Goal: Information Seeking & Learning: Learn about a topic

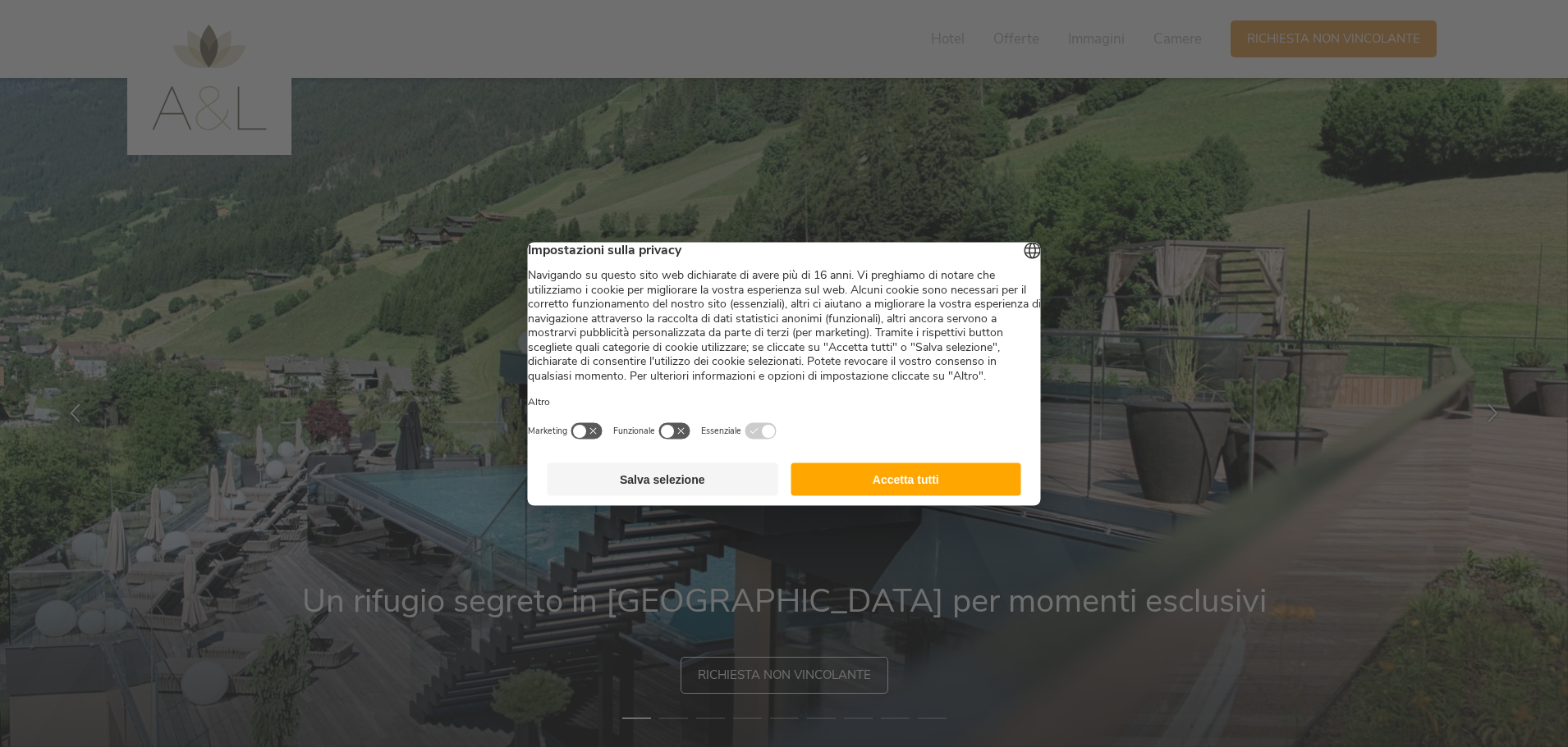
click at [954, 495] on button "Accetta tutti" at bounding box center [906, 479] width 231 height 33
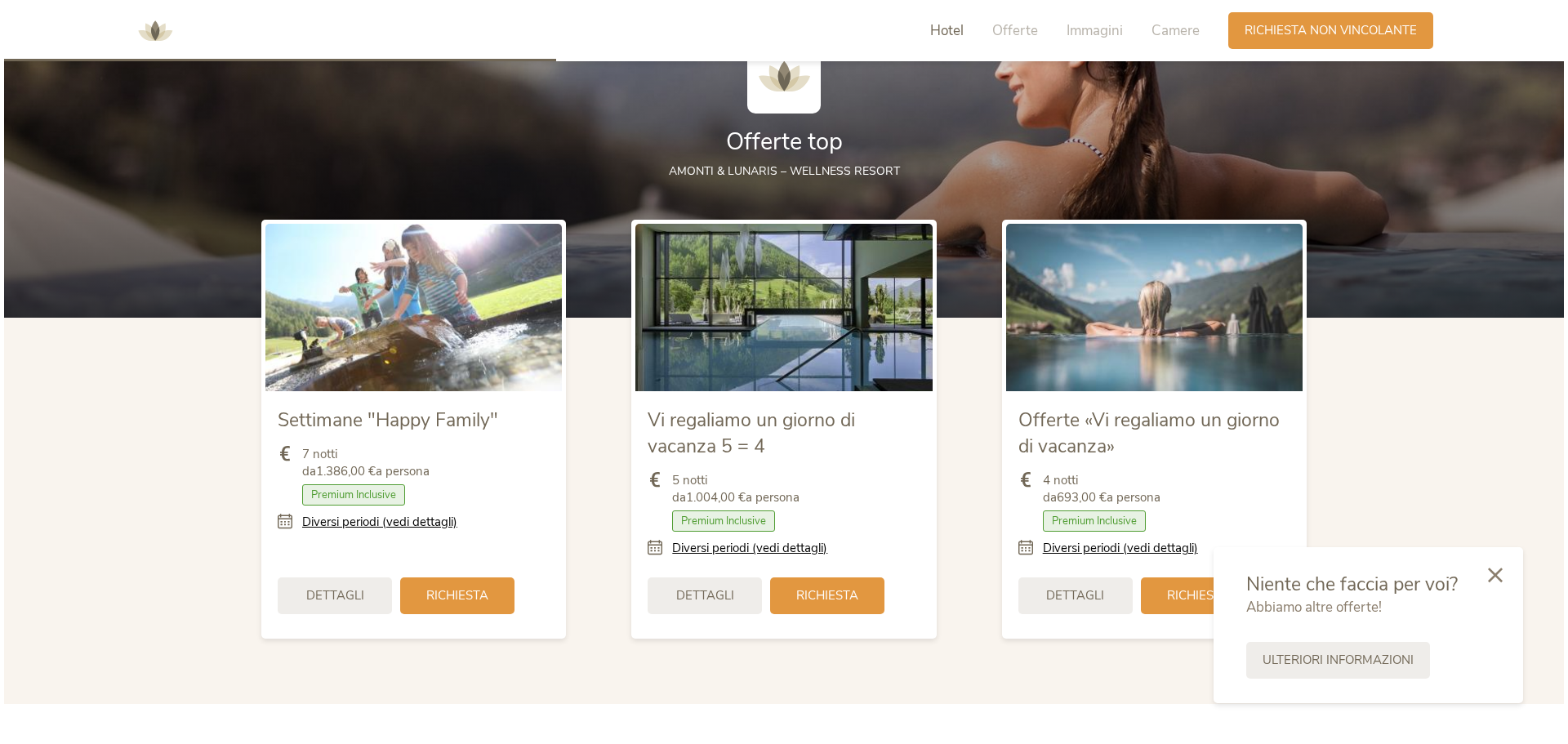
scroll to position [1880, 0]
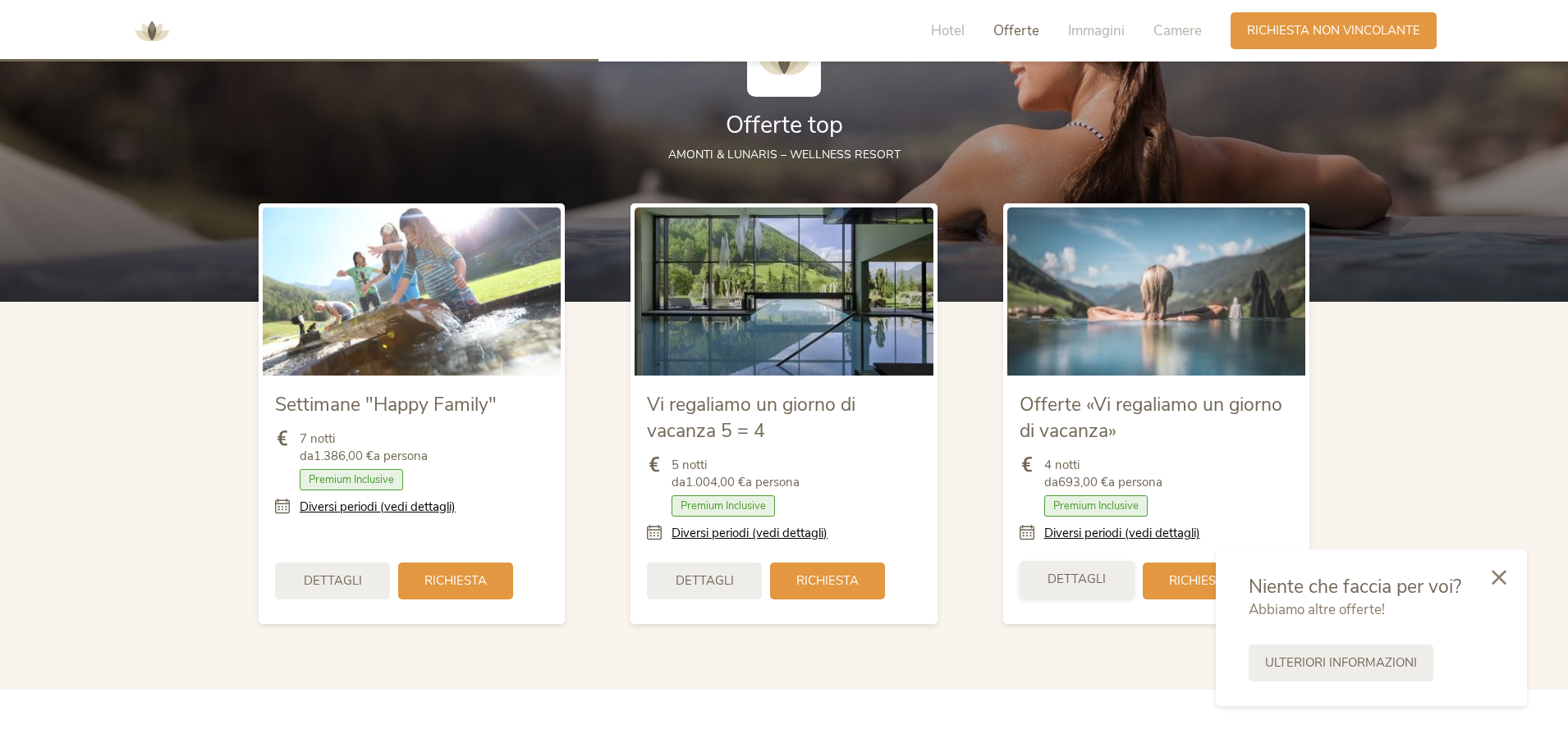
click at [1102, 585] on span "Dettagli" at bounding box center [1076, 580] width 59 height 17
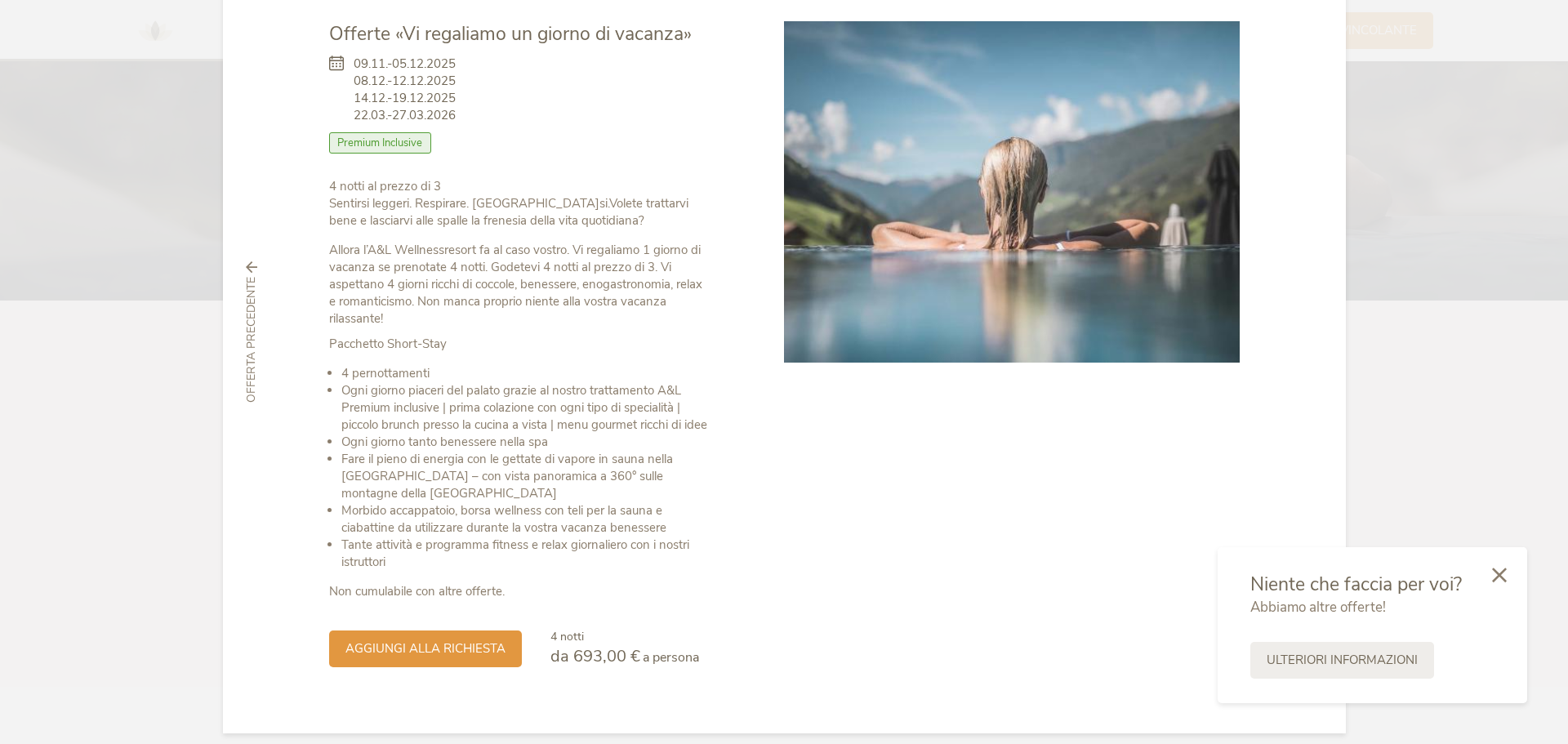
scroll to position [107, 0]
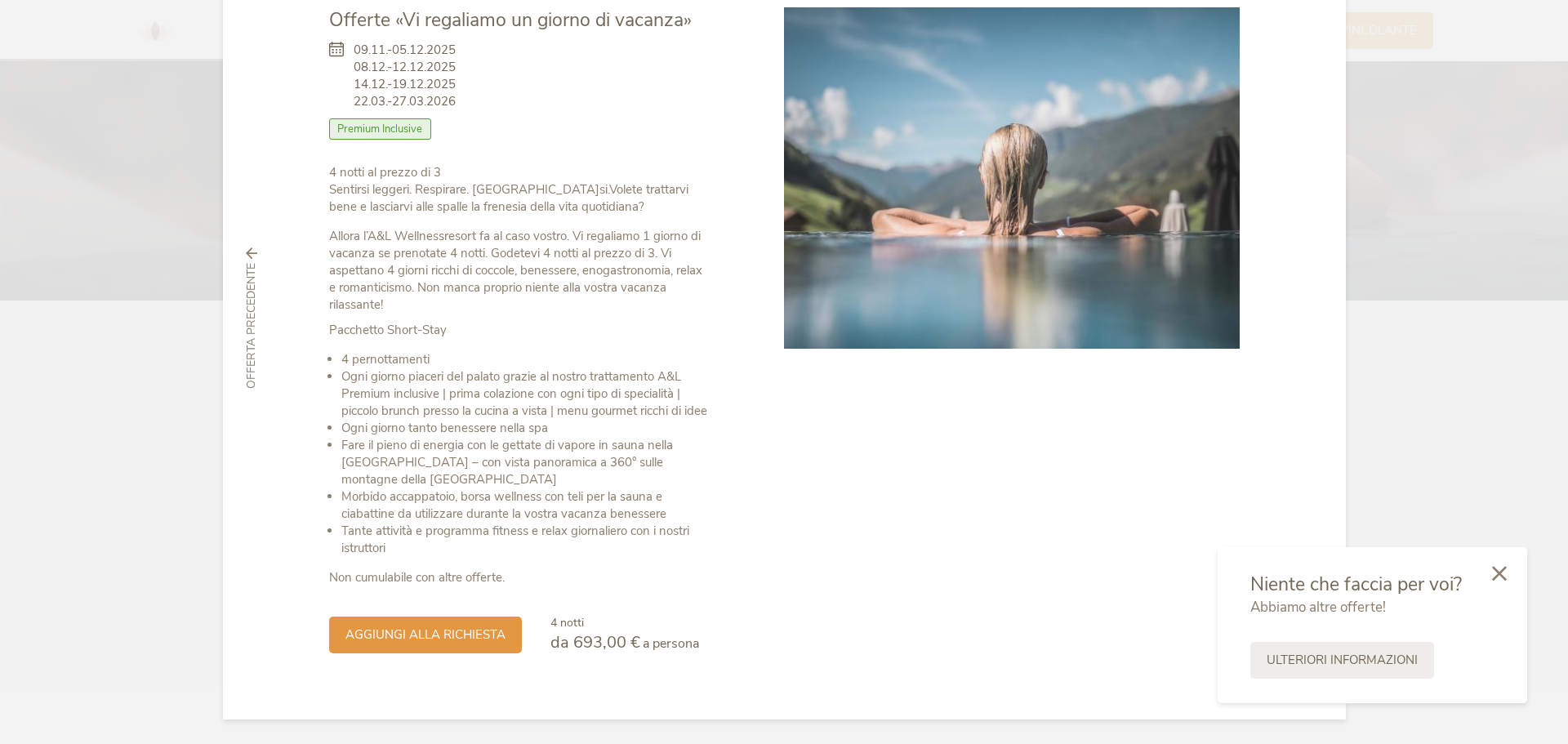
click at [1500, 569] on icon at bounding box center [1499, 573] width 14 height 14
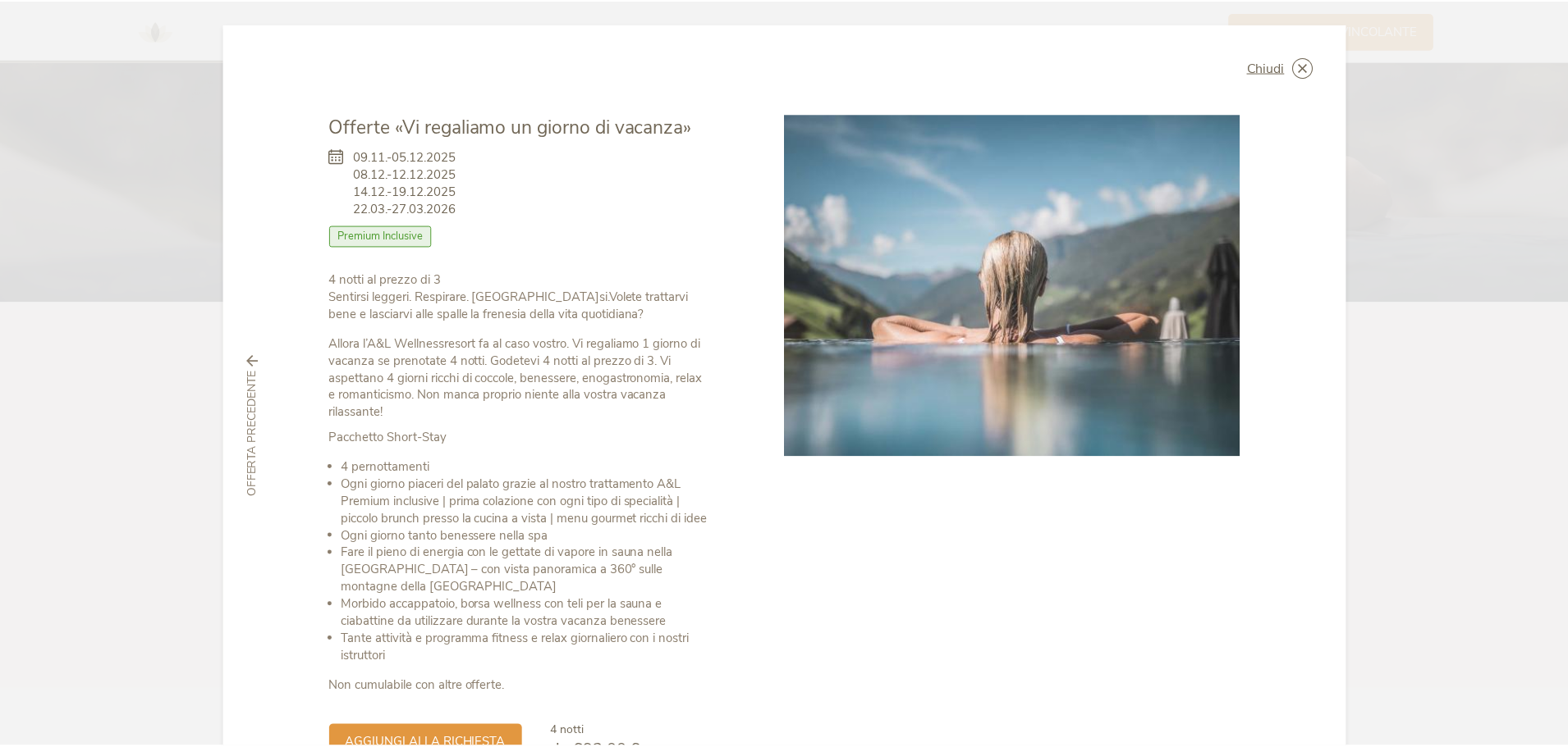
scroll to position [0, 0]
click at [1309, 68] on icon at bounding box center [1309, 67] width 20 height 20
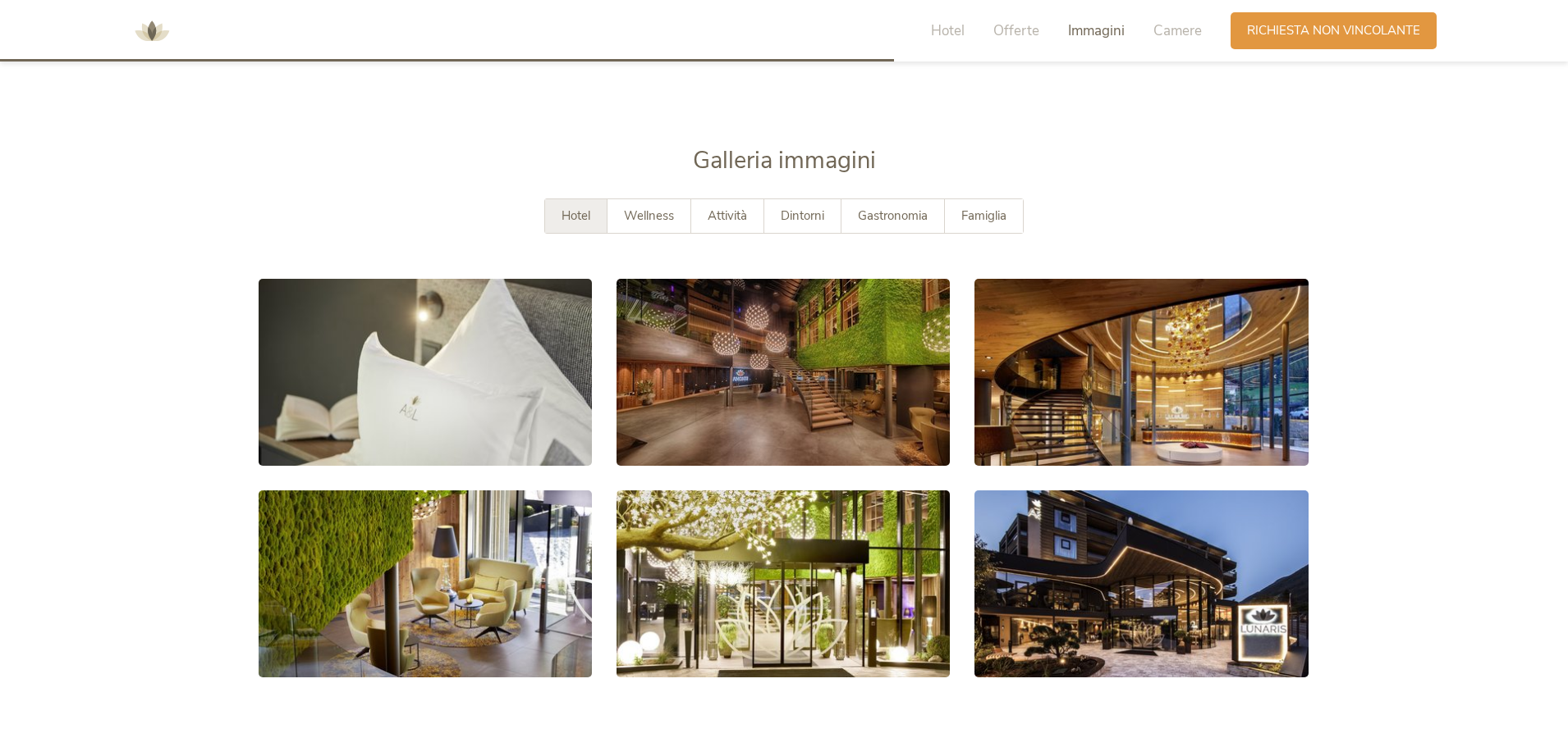
scroll to position [2953, 0]
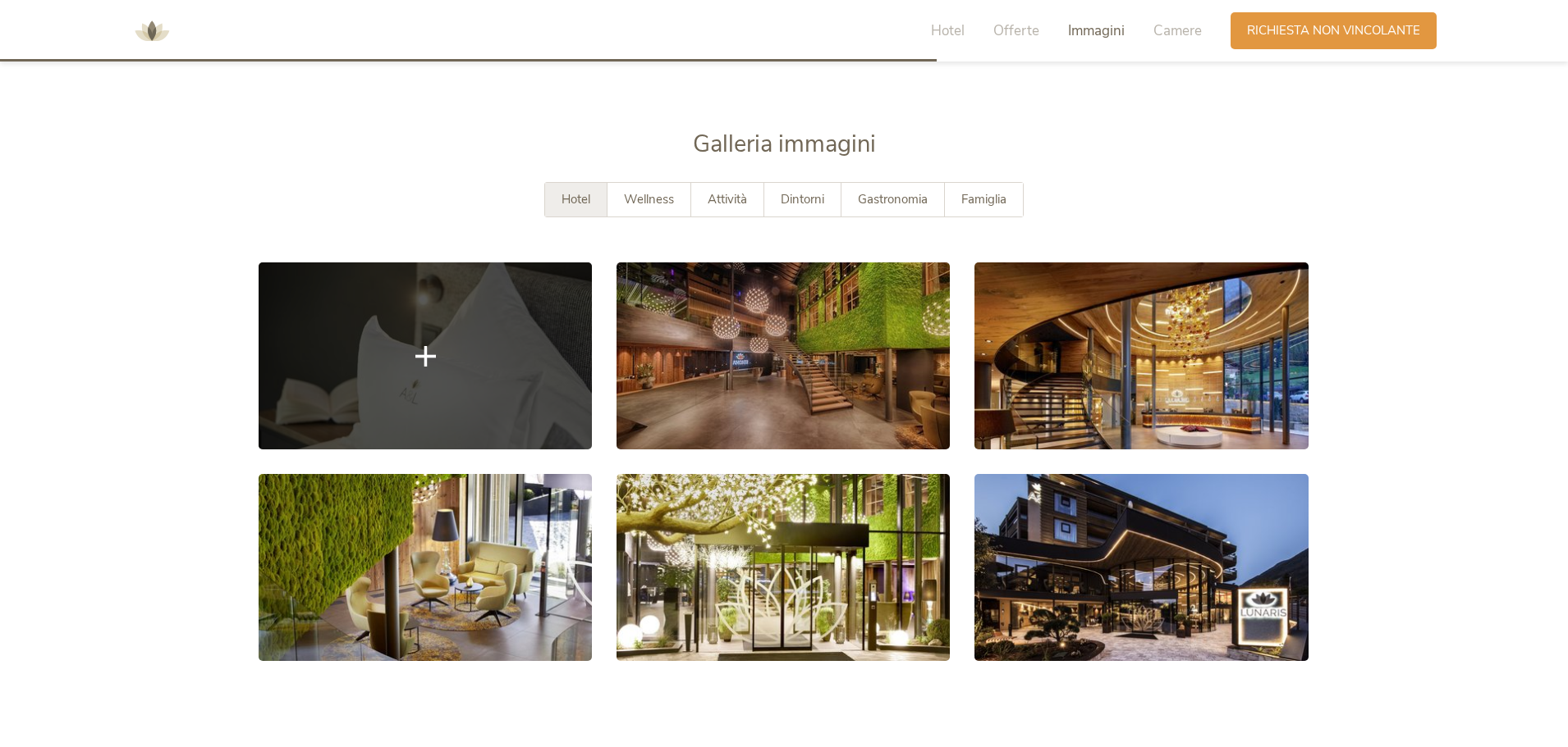
click at [530, 384] on link at bounding box center [425, 356] width 333 height 187
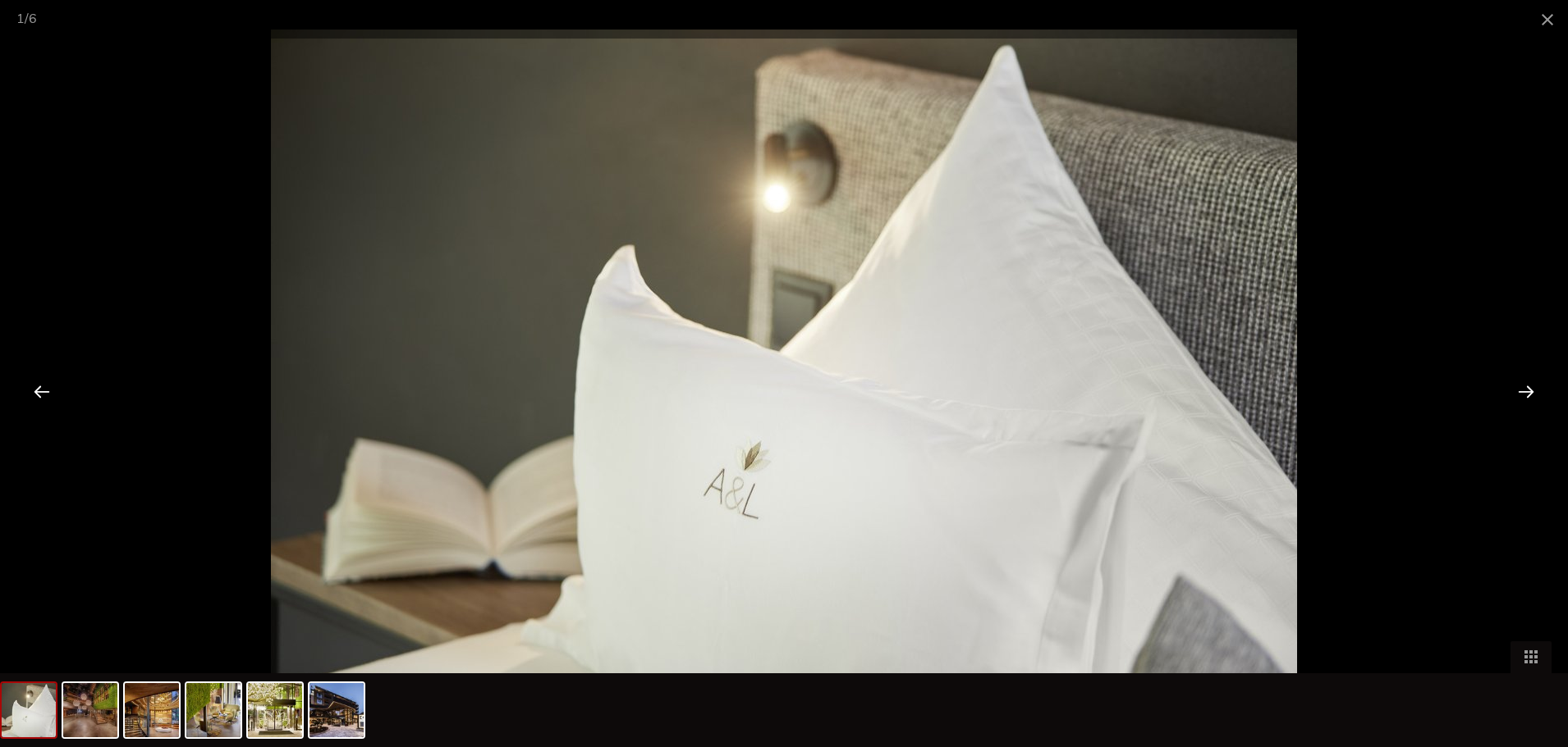
click at [1520, 393] on div at bounding box center [1526, 391] width 51 height 51
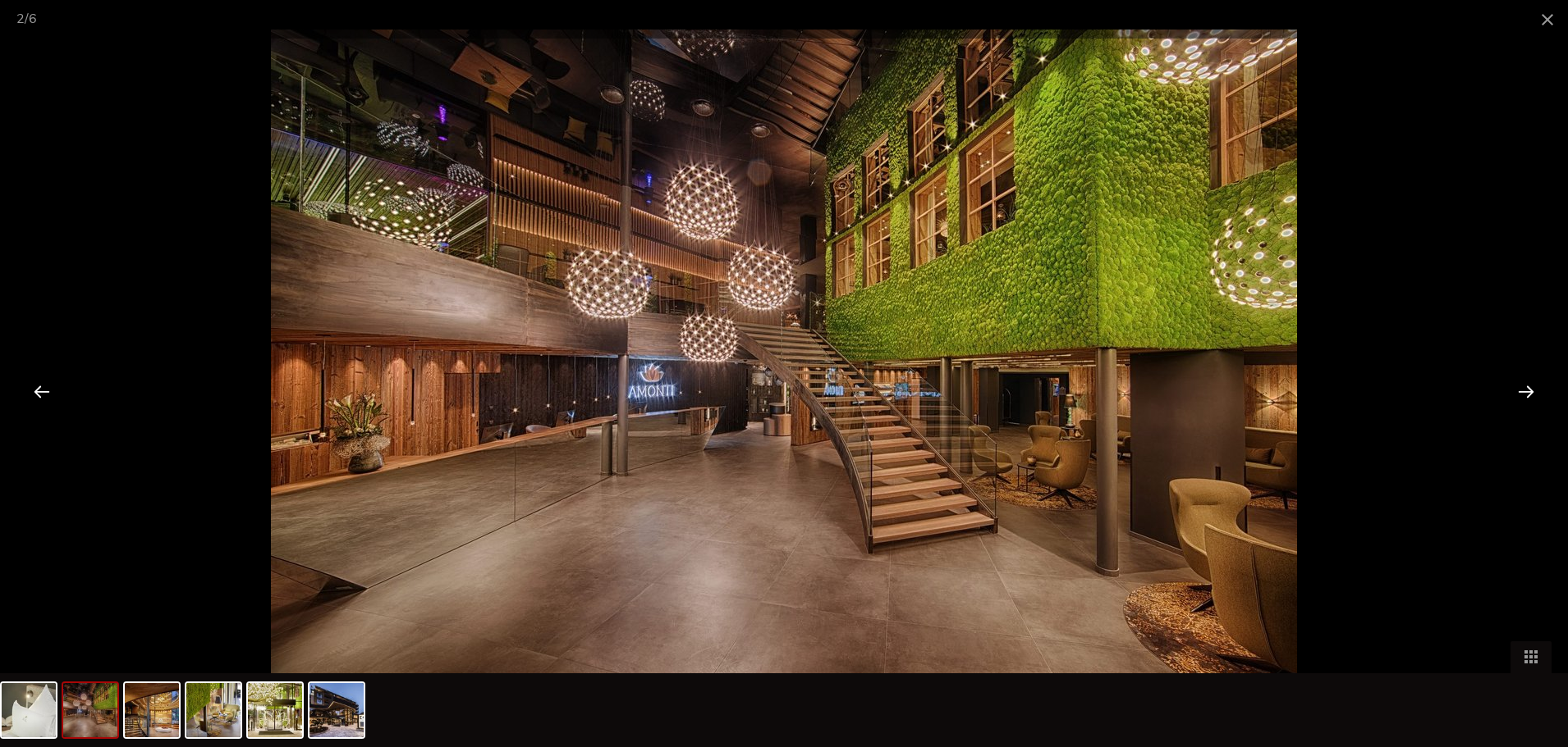
click at [1524, 393] on div at bounding box center [1526, 391] width 51 height 51
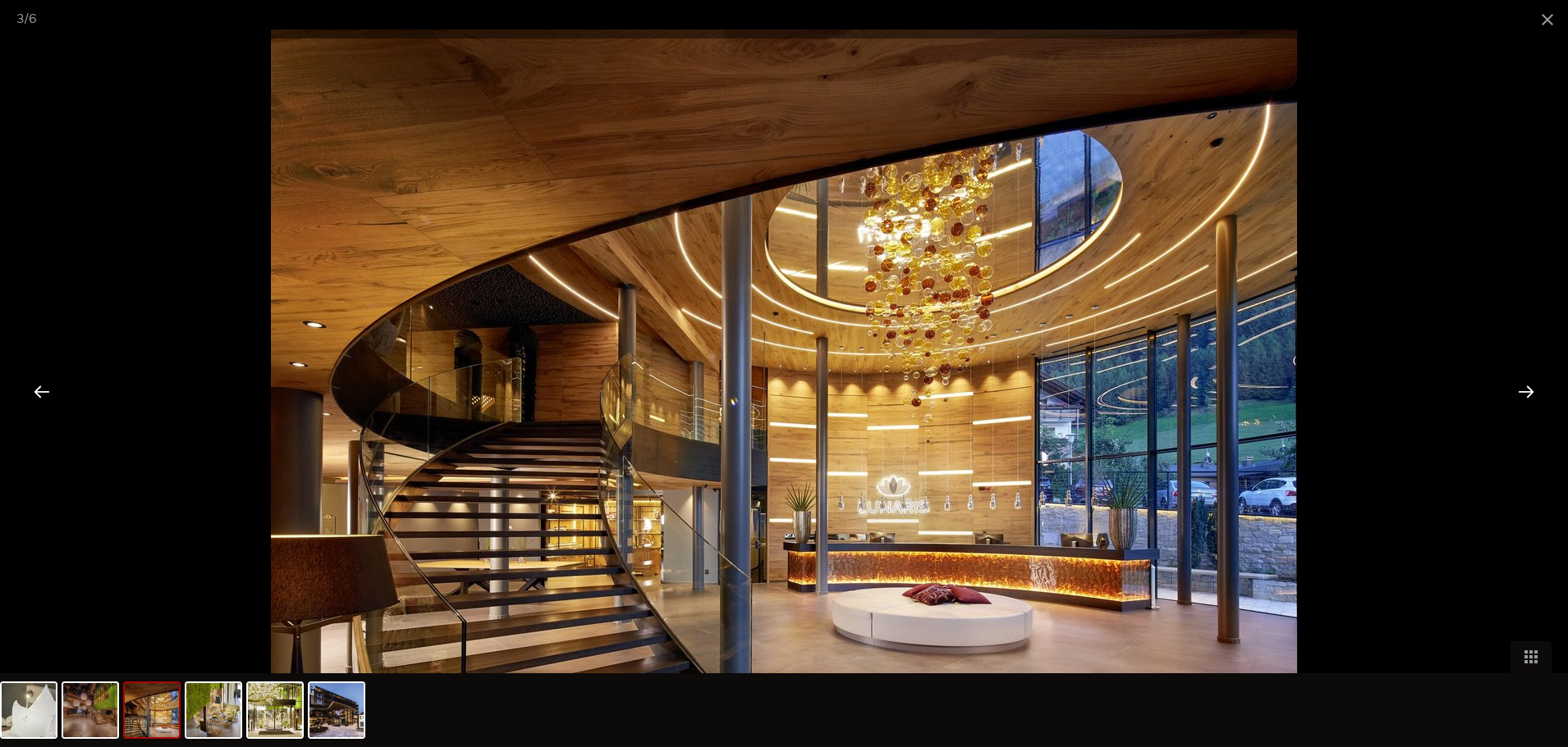
click at [1524, 393] on div at bounding box center [1526, 391] width 51 height 51
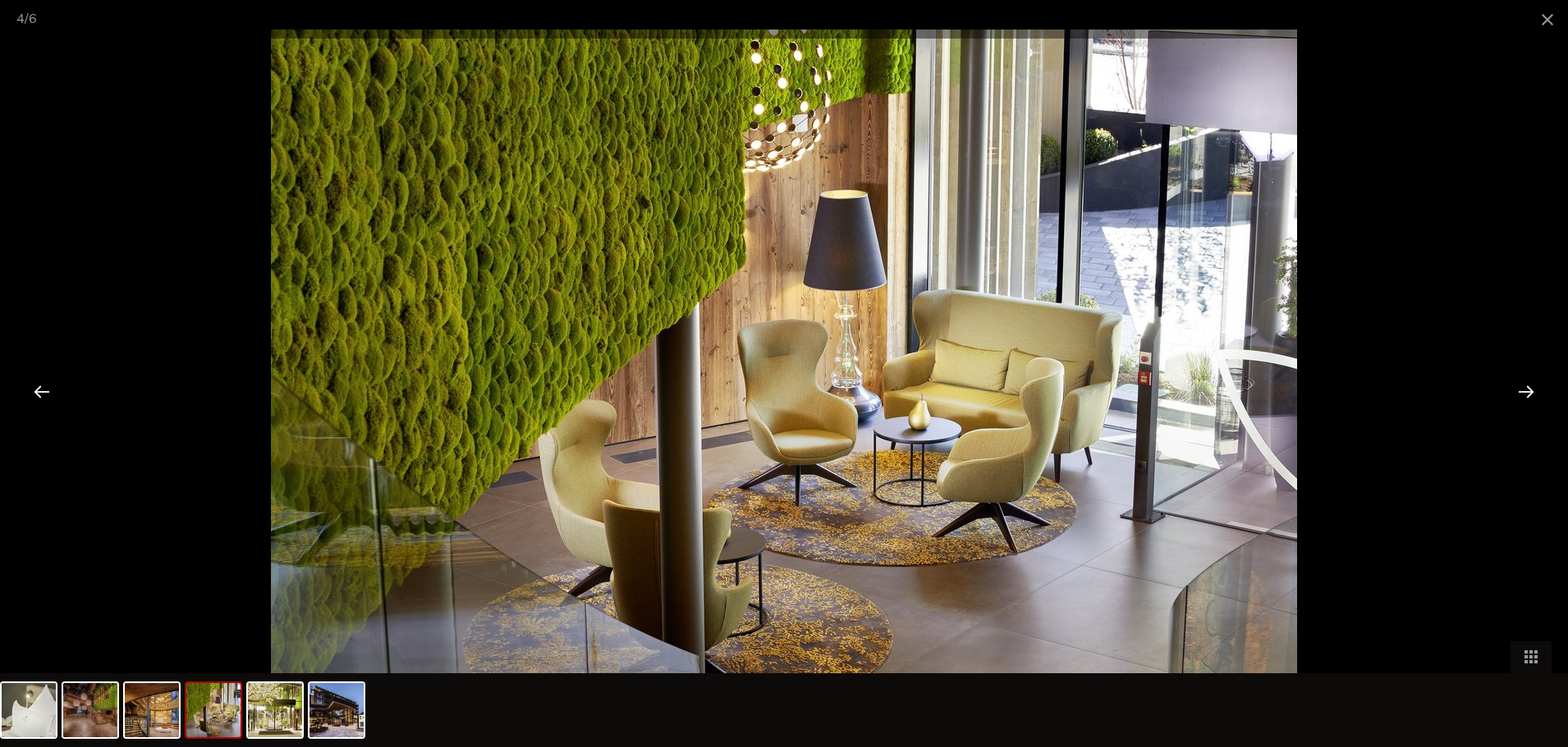
click at [1525, 393] on div at bounding box center [1526, 391] width 51 height 51
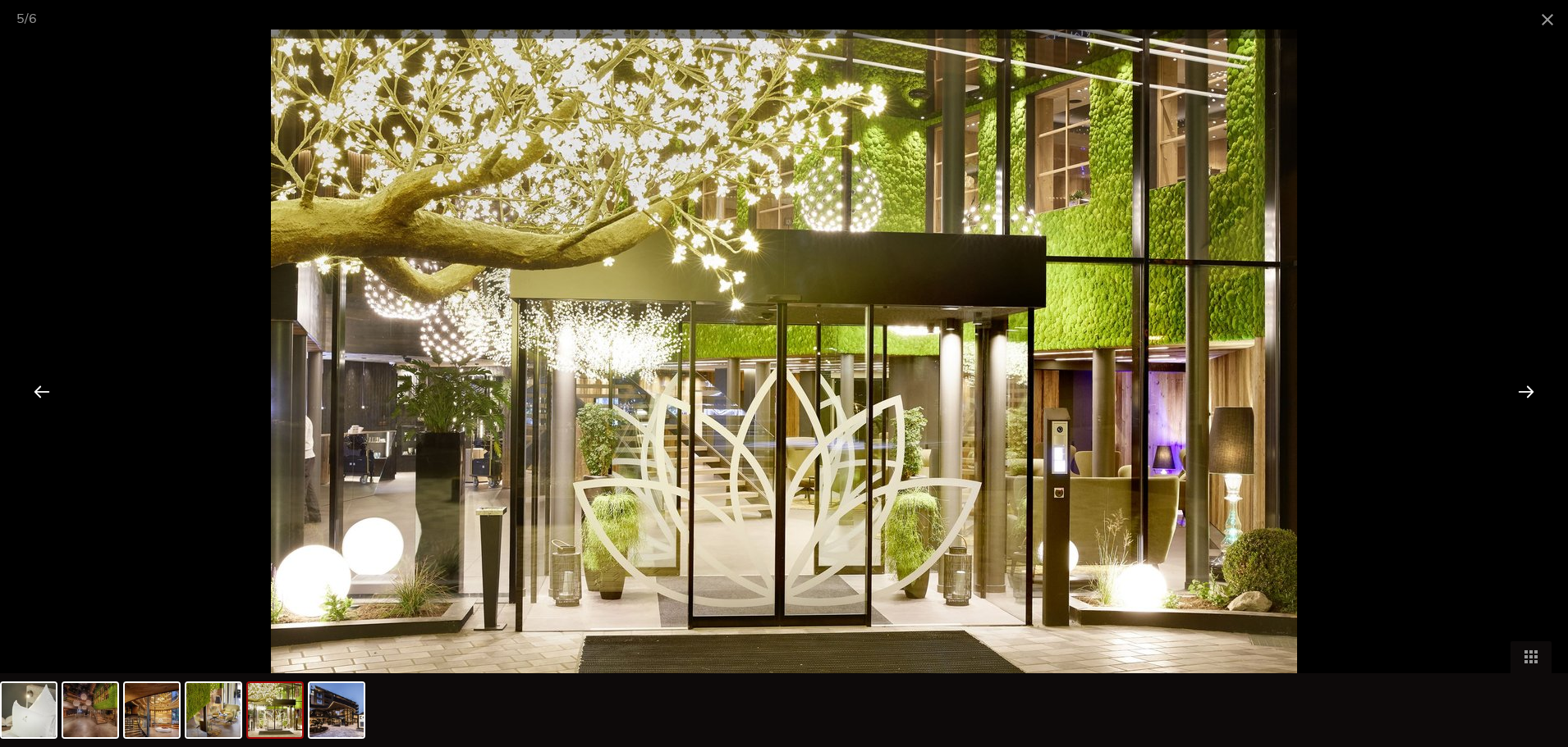
click at [1525, 393] on div at bounding box center [1526, 391] width 51 height 51
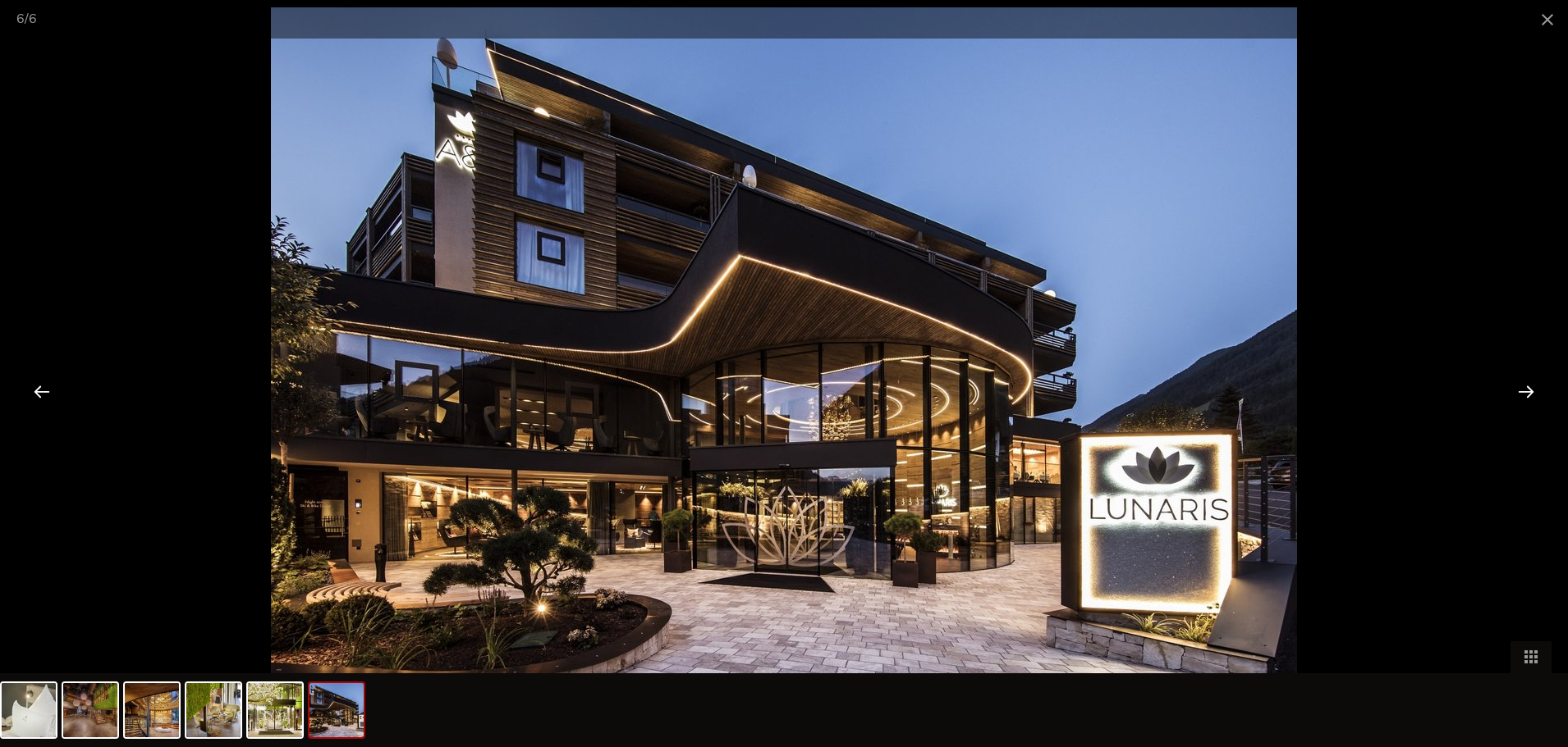
click at [1526, 391] on div at bounding box center [1526, 391] width 51 height 51
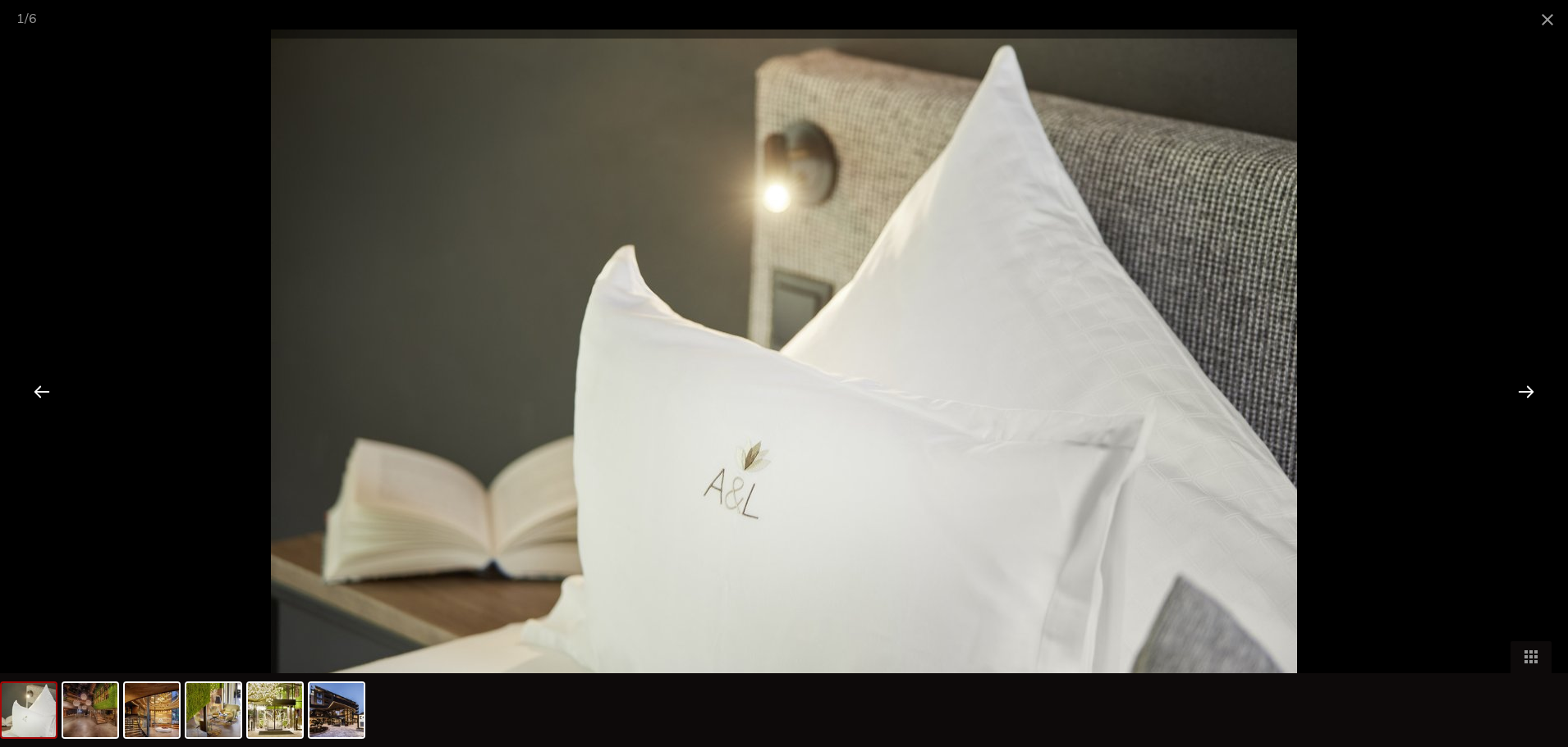
click at [1526, 391] on div at bounding box center [1526, 391] width 51 height 51
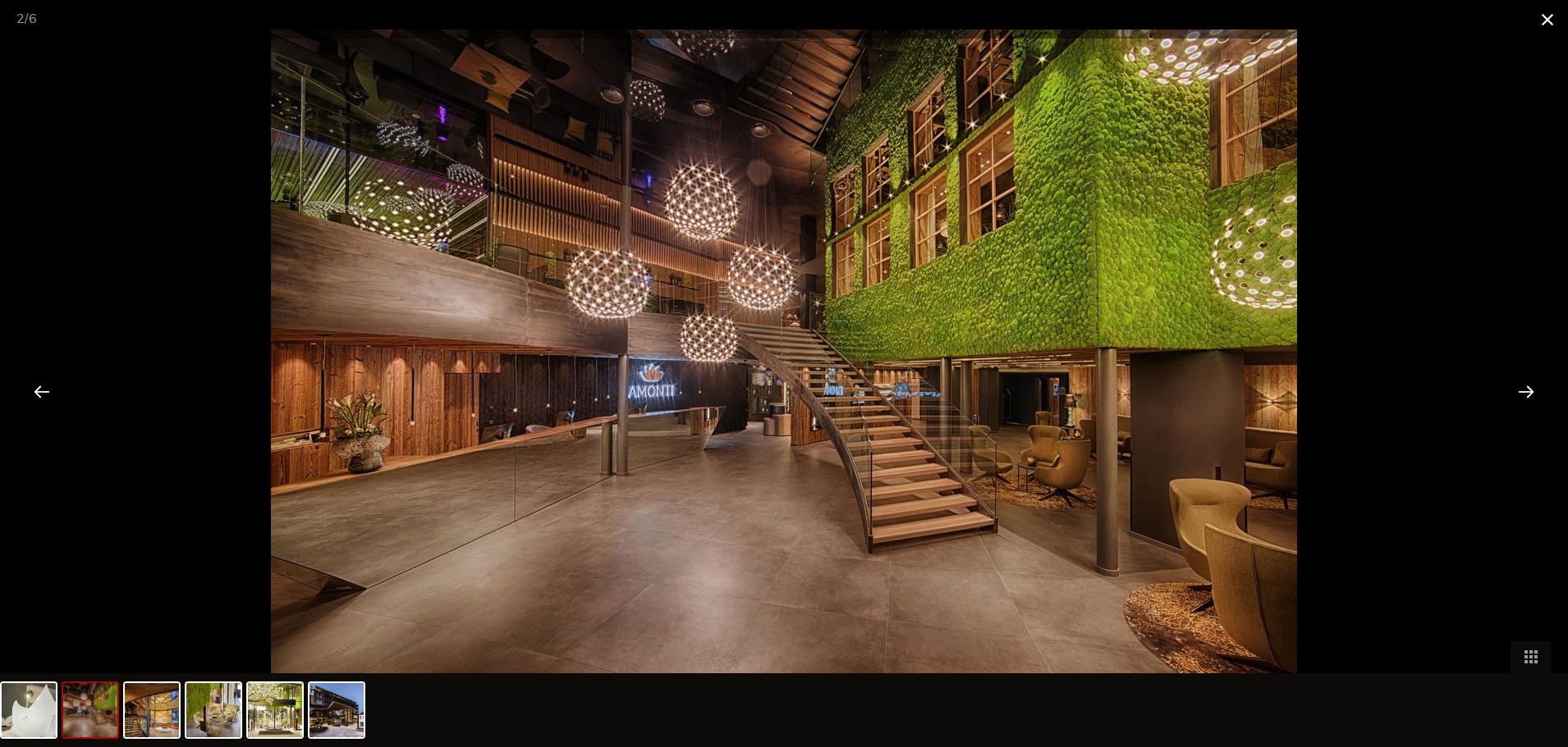
click at [1556, 12] on span at bounding box center [1547, 19] width 41 height 38
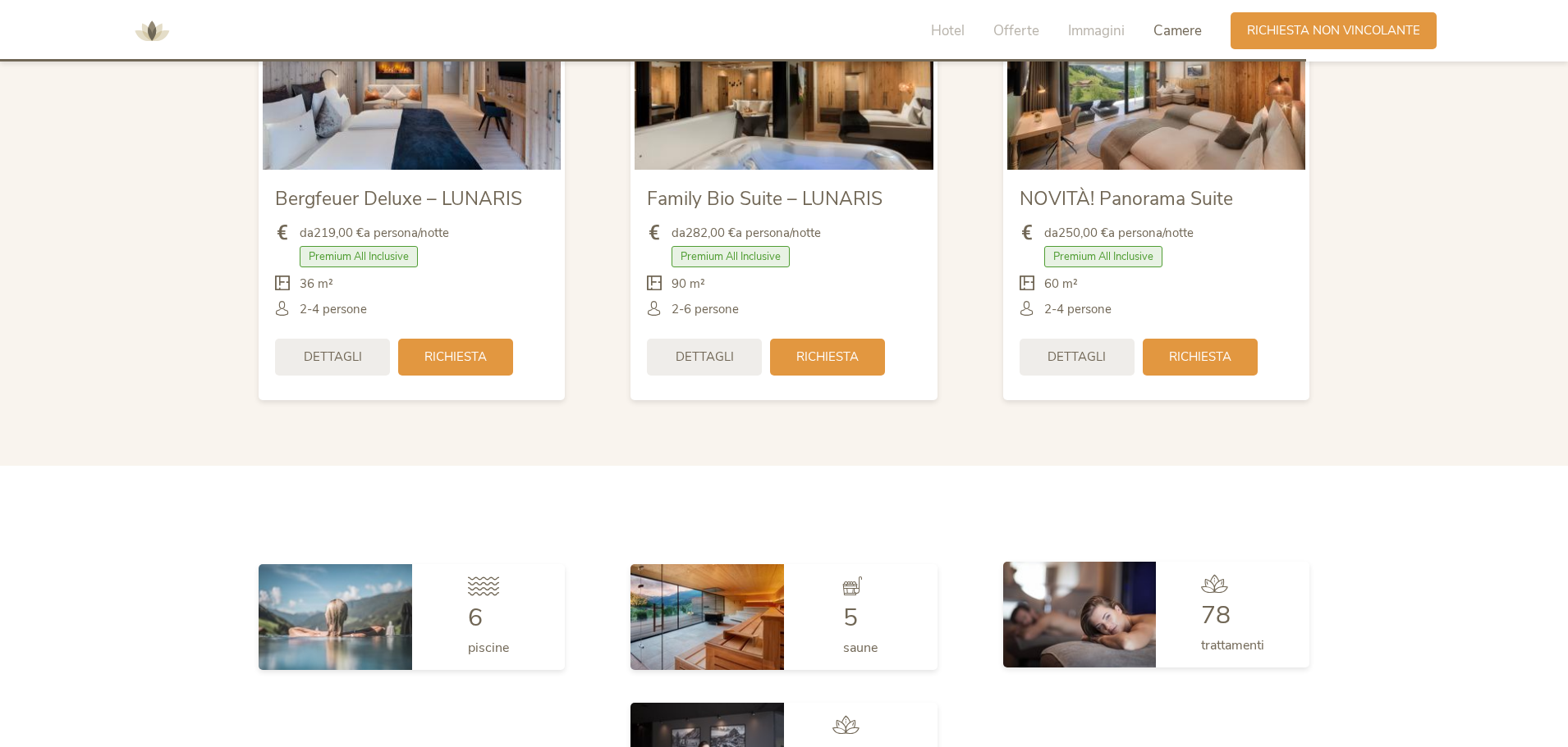
scroll to position [4184, 0]
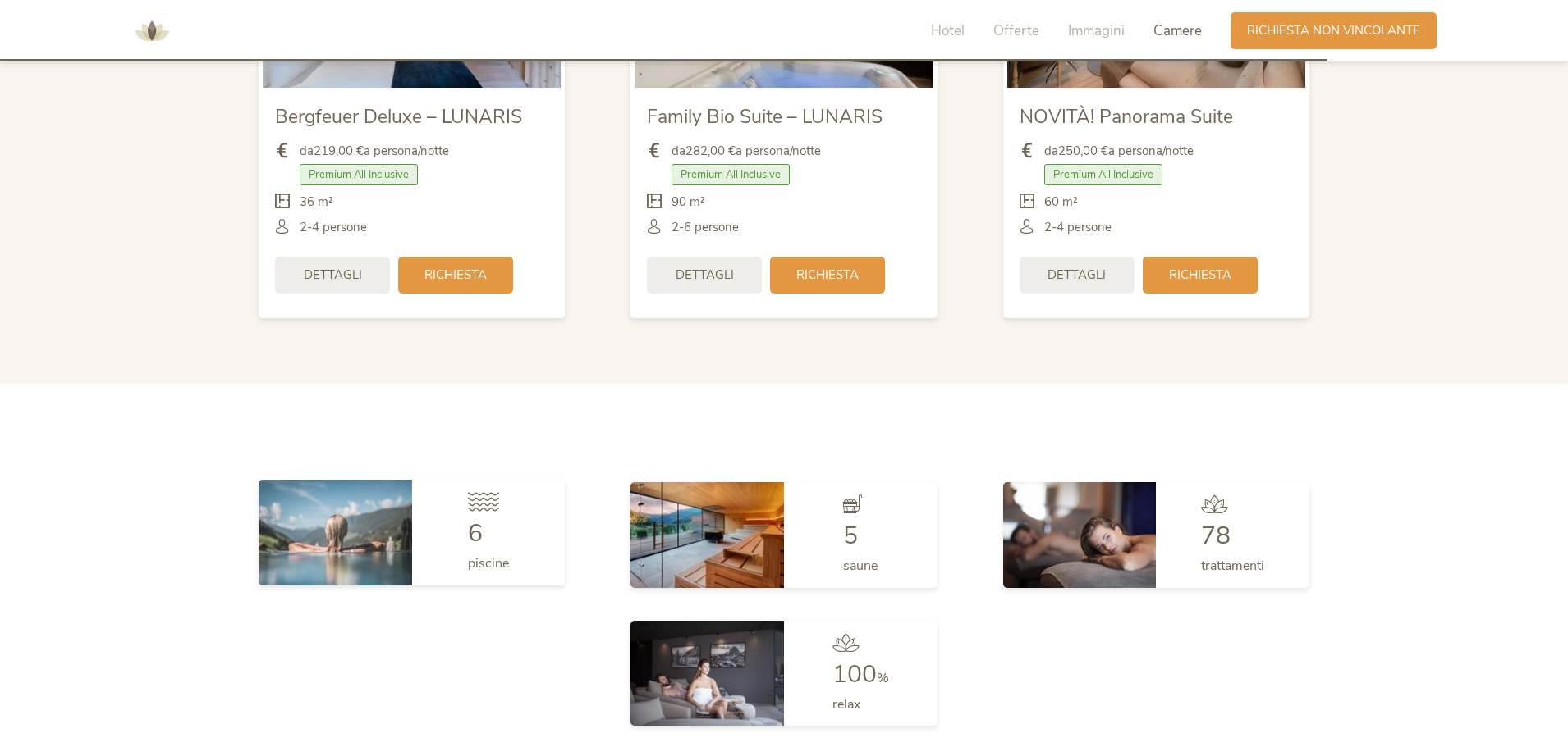
click at [458, 524] on div "6 piscine" at bounding box center [489, 532] width 154 height 105
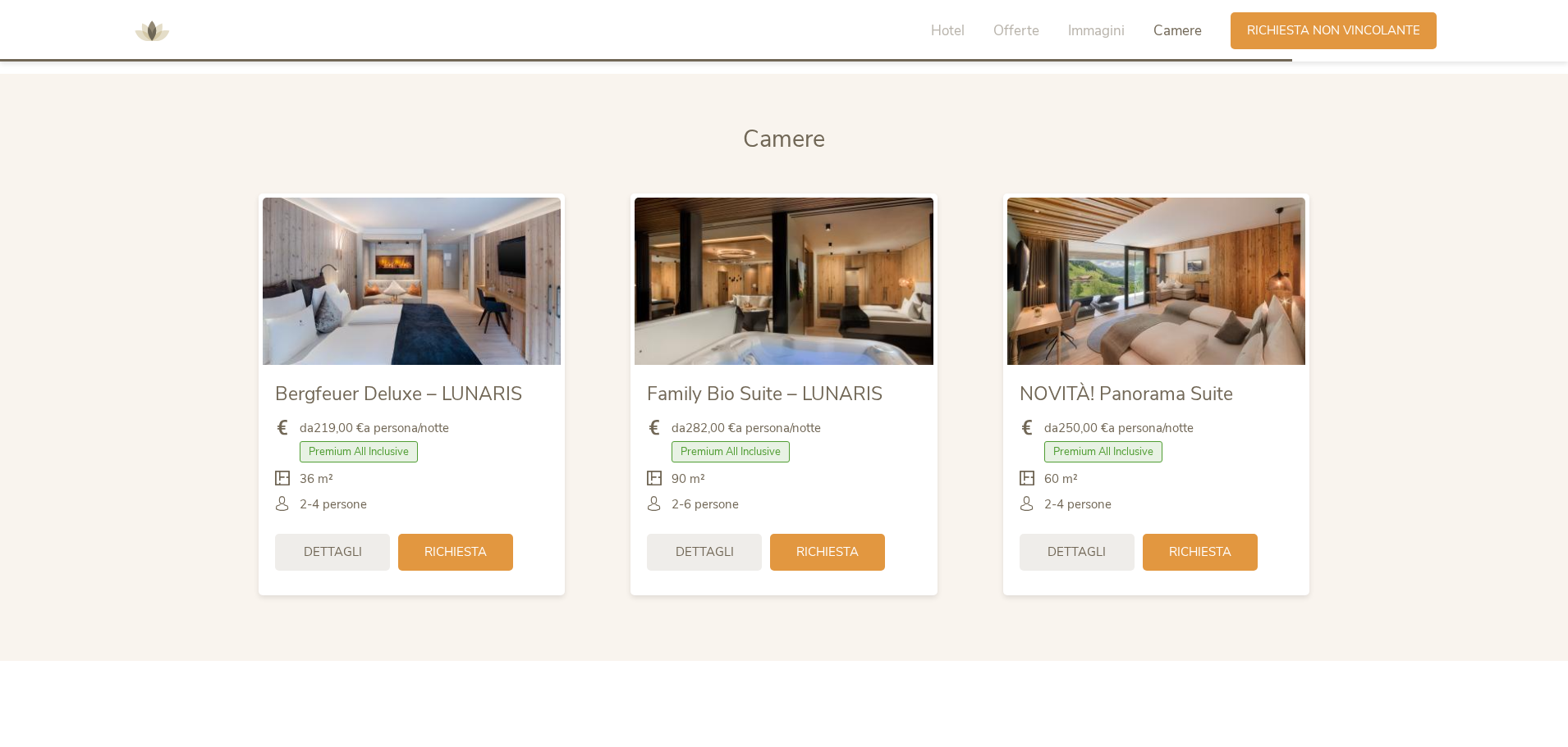
scroll to position [3876, 0]
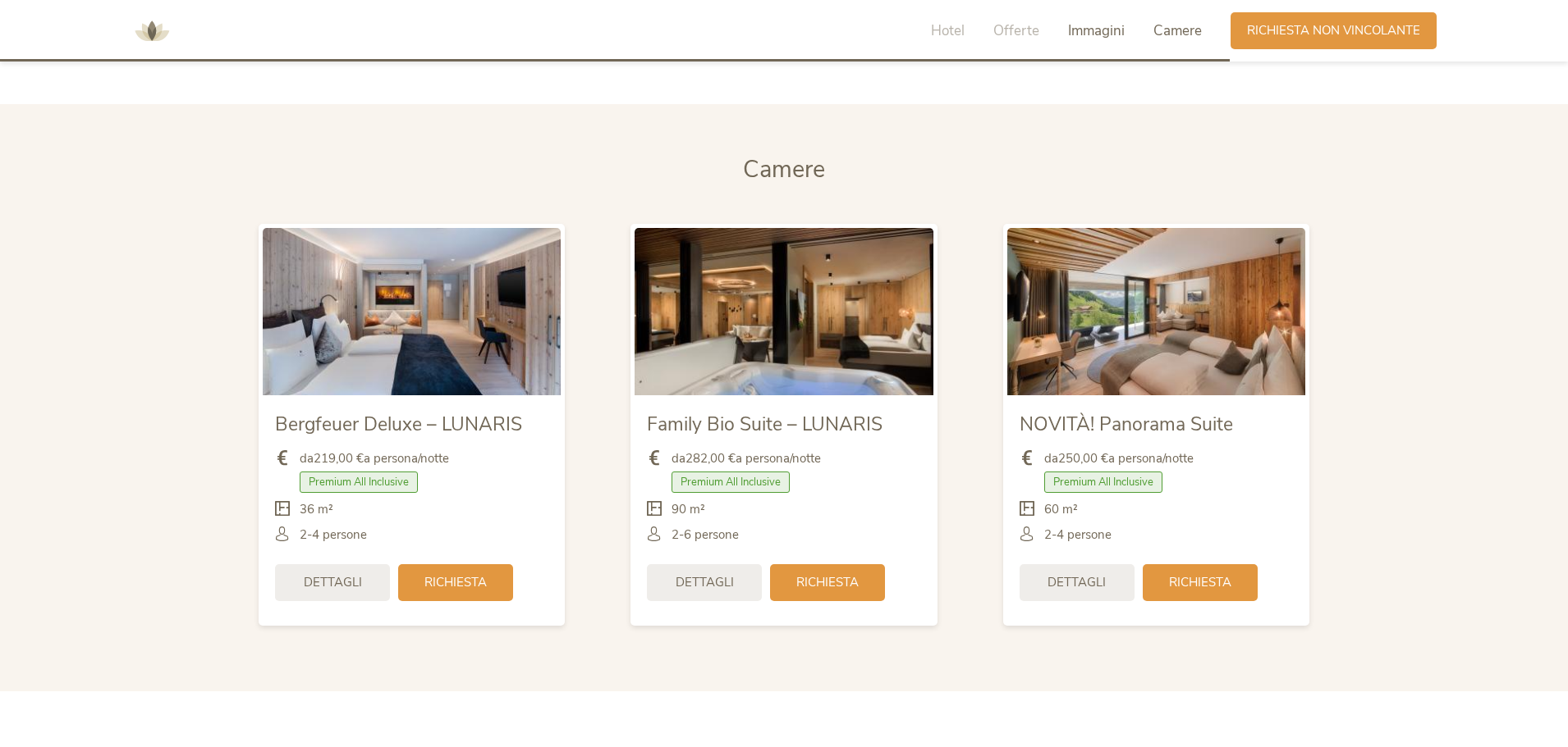
click at [1101, 30] on span "Immagini" at bounding box center [1096, 31] width 57 height 19
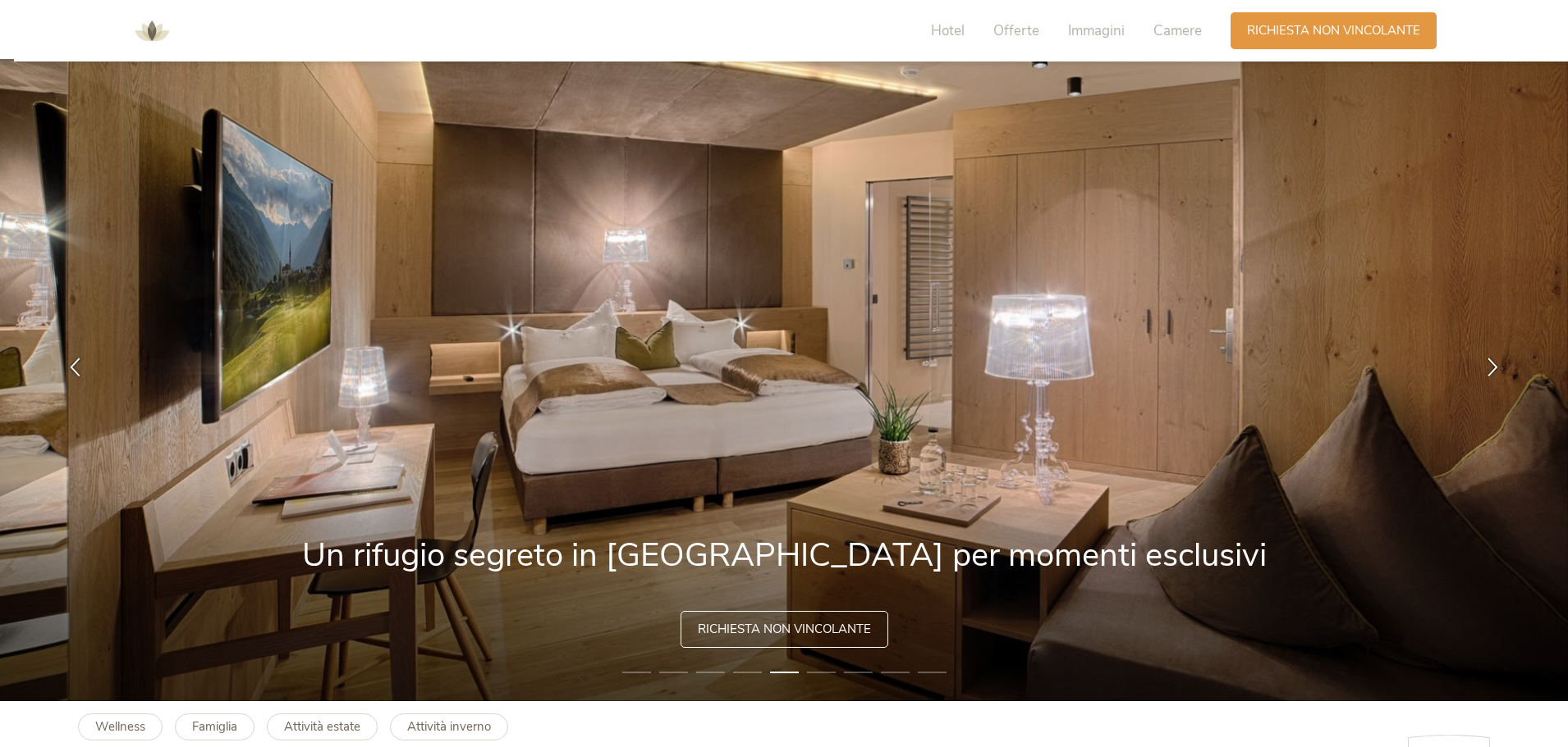
scroll to position [0, 0]
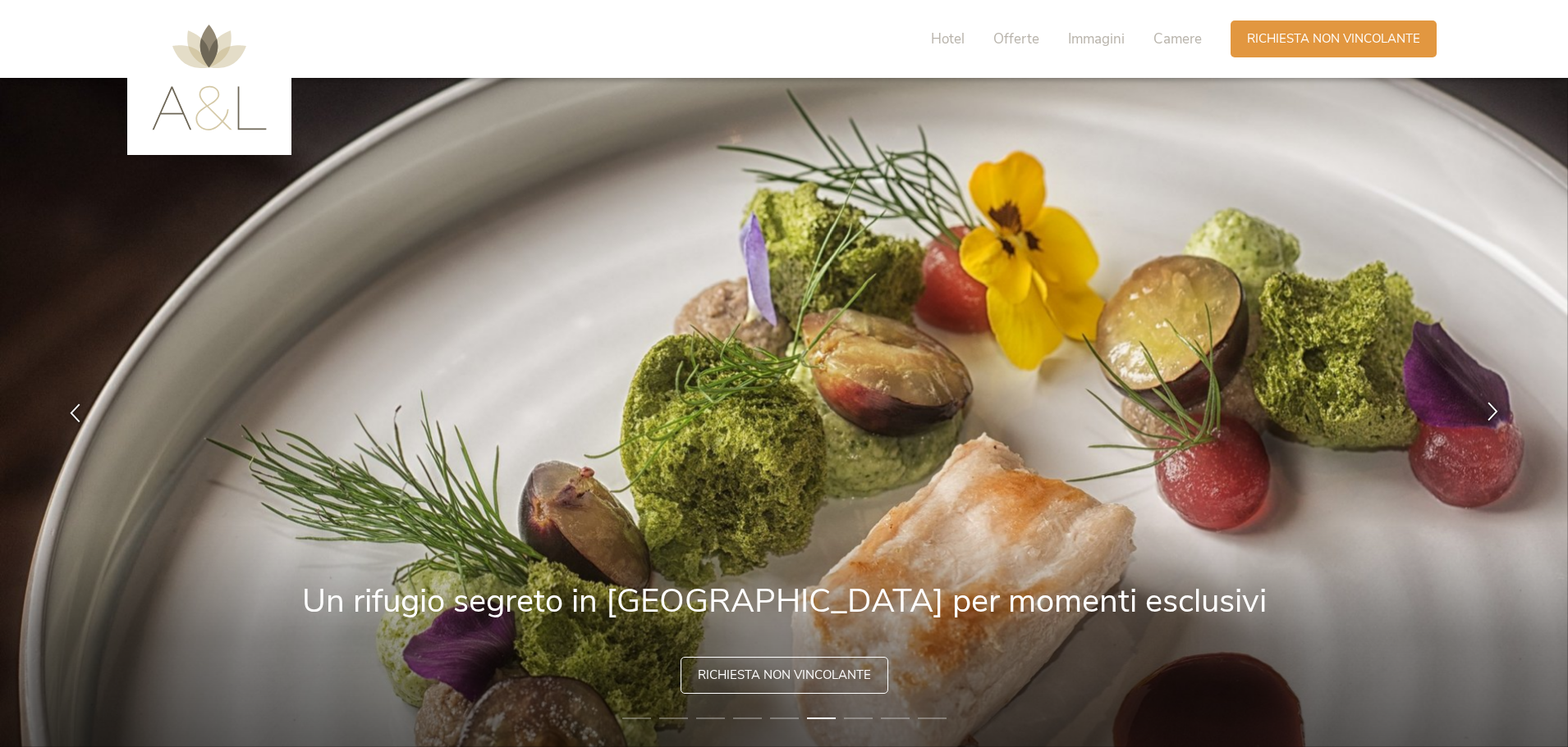
click at [1490, 414] on icon at bounding box center [1493, 411] width 19 height 19
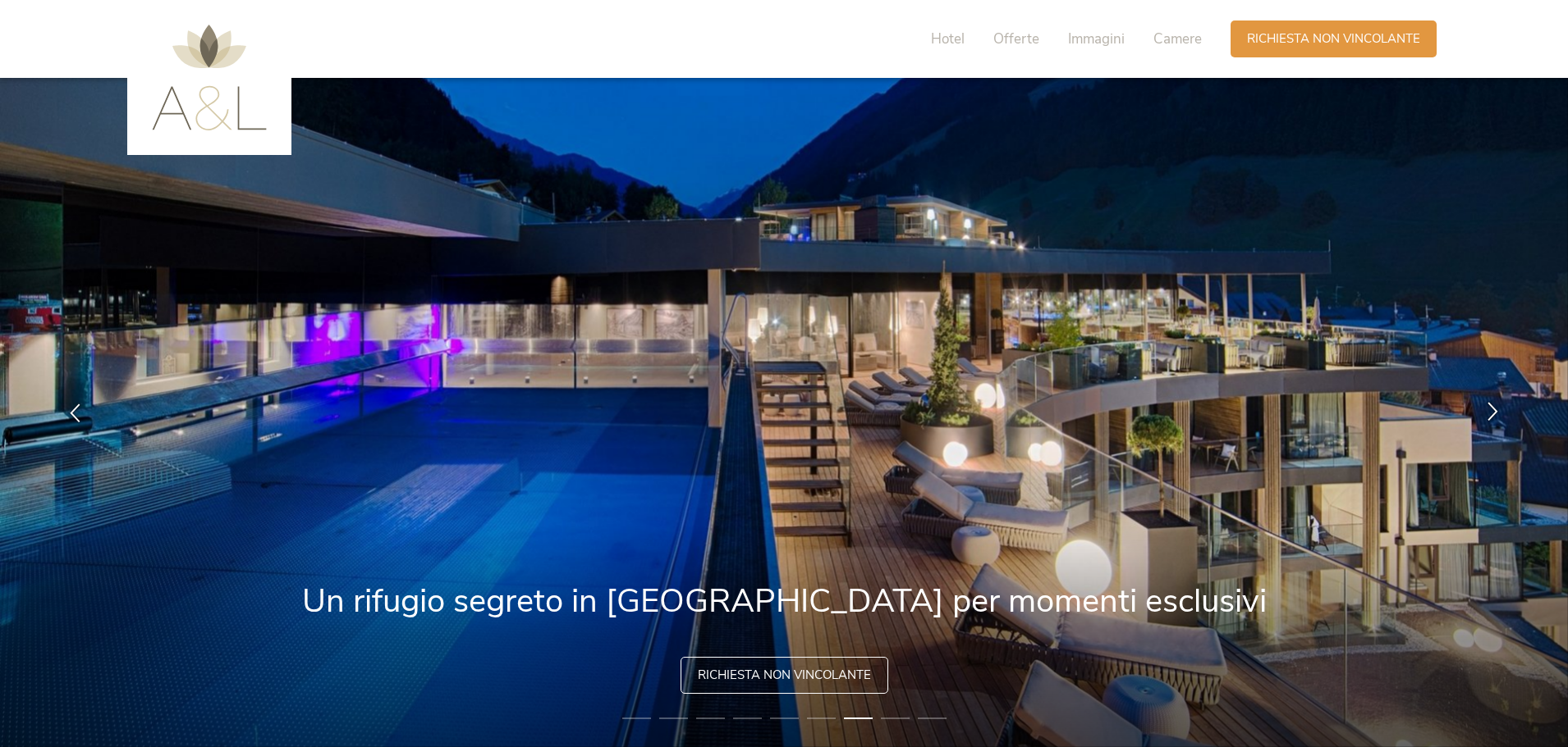
click at [1493, 415] on icon at bounding box center [1493, 411] width 19 height 19
